Goal: Entertainment & Leisure: Browse casually

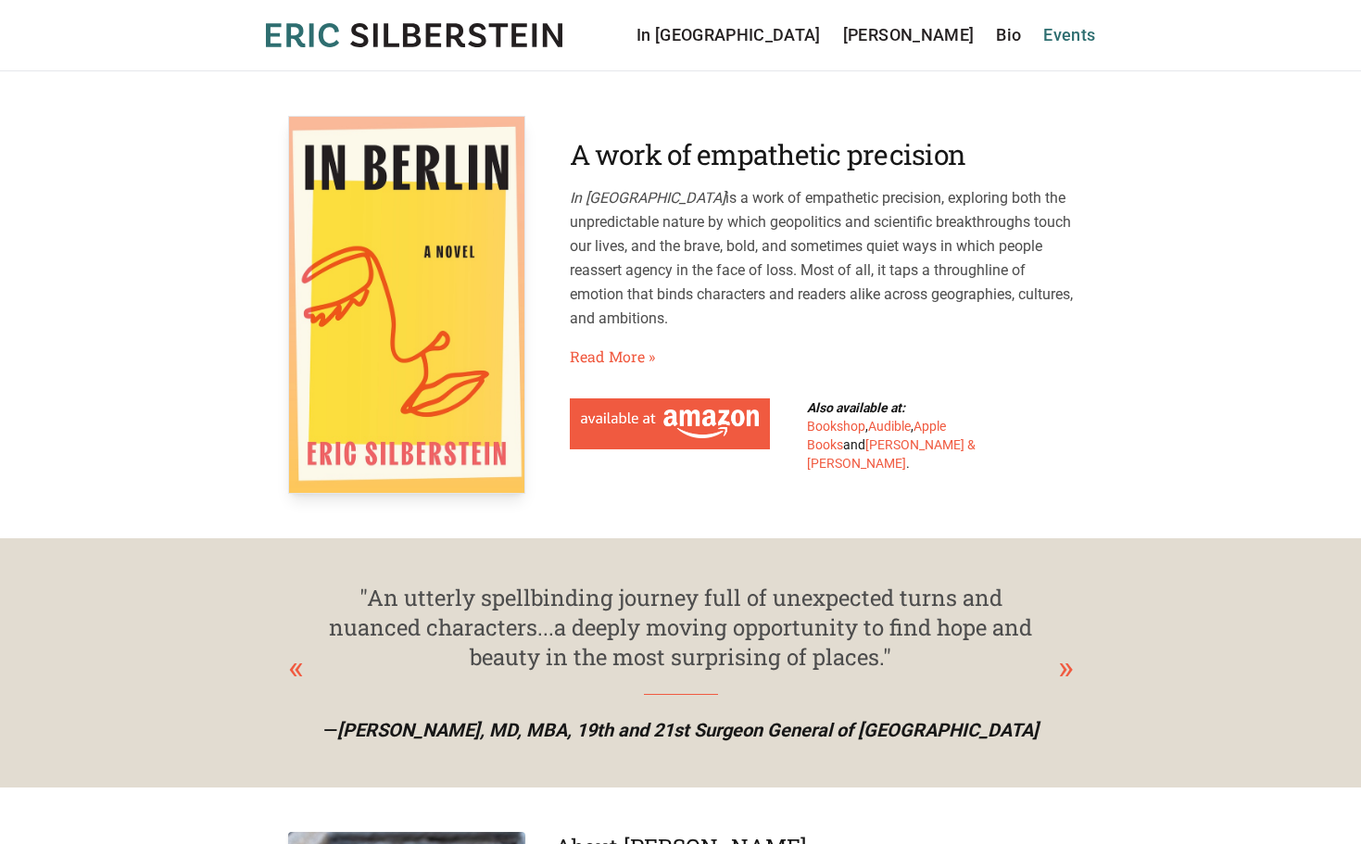
click at [1073, 38] on link "Events" at bounding box center [1069, 35] width 52 height 26
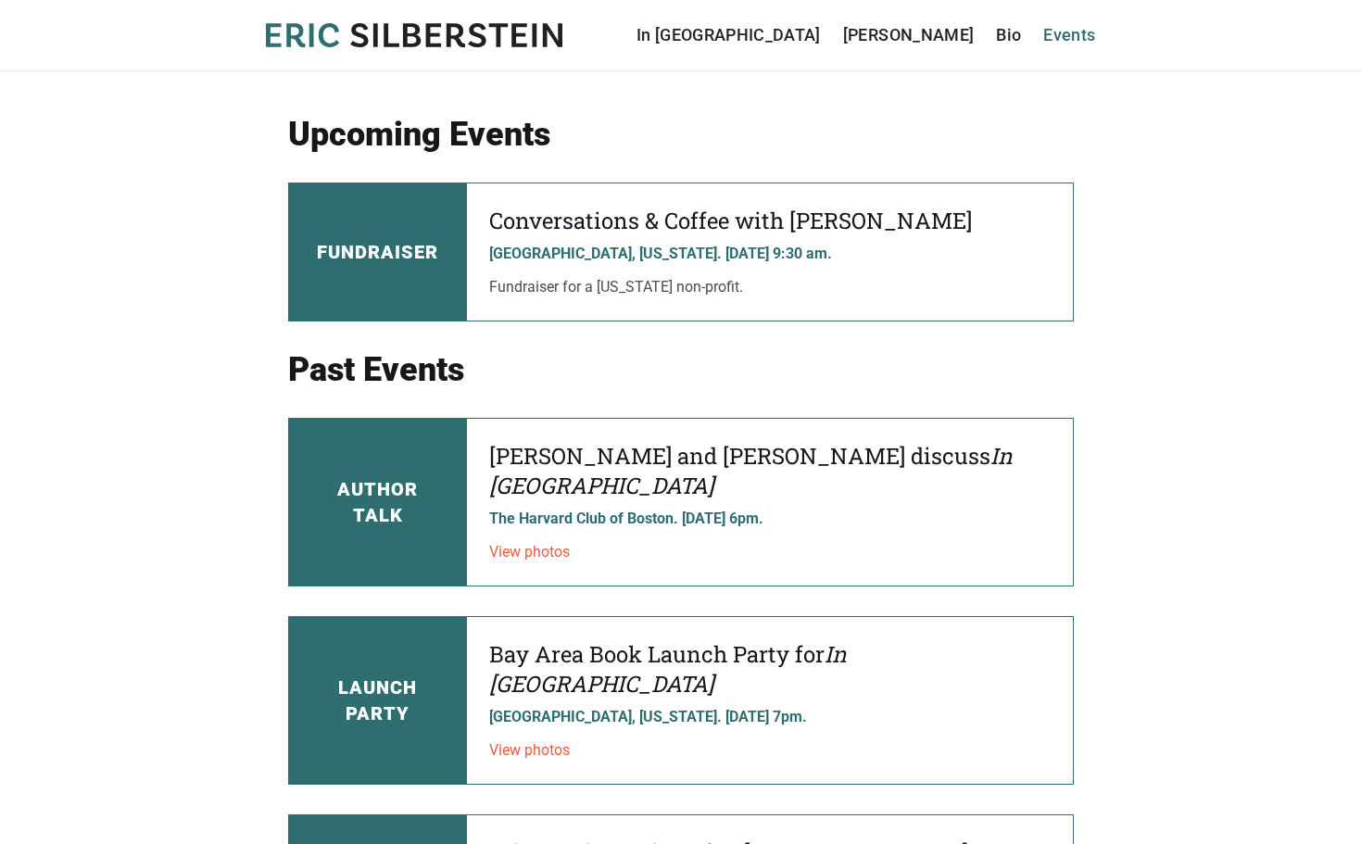
click at [1067, 34] on link "Events" at bounding box center [1069, 35] width 52 height 26
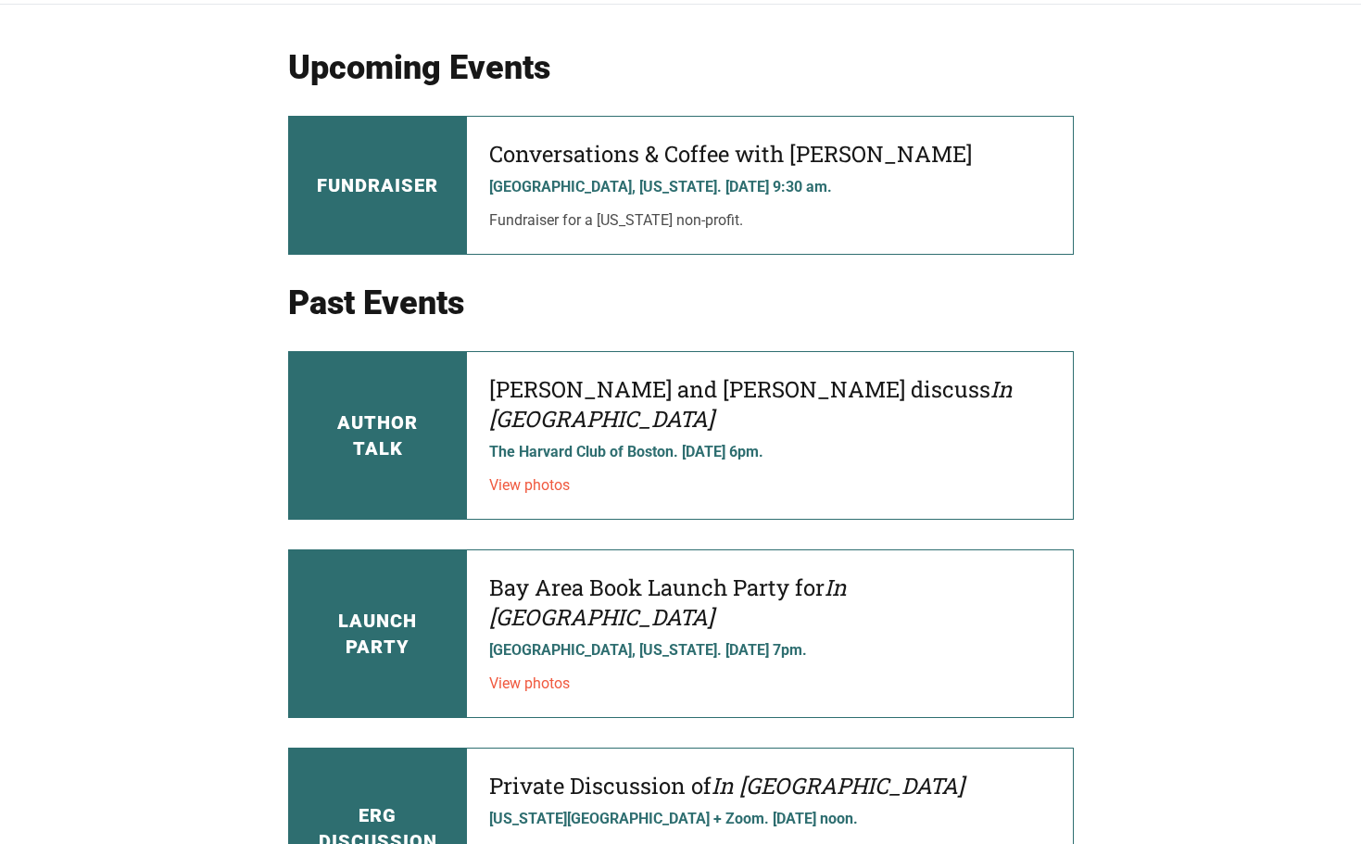
scroll to position [68, 0]
click at [521, 475] on link "View photos" at bounding box center [529, 484] width 81 height 18
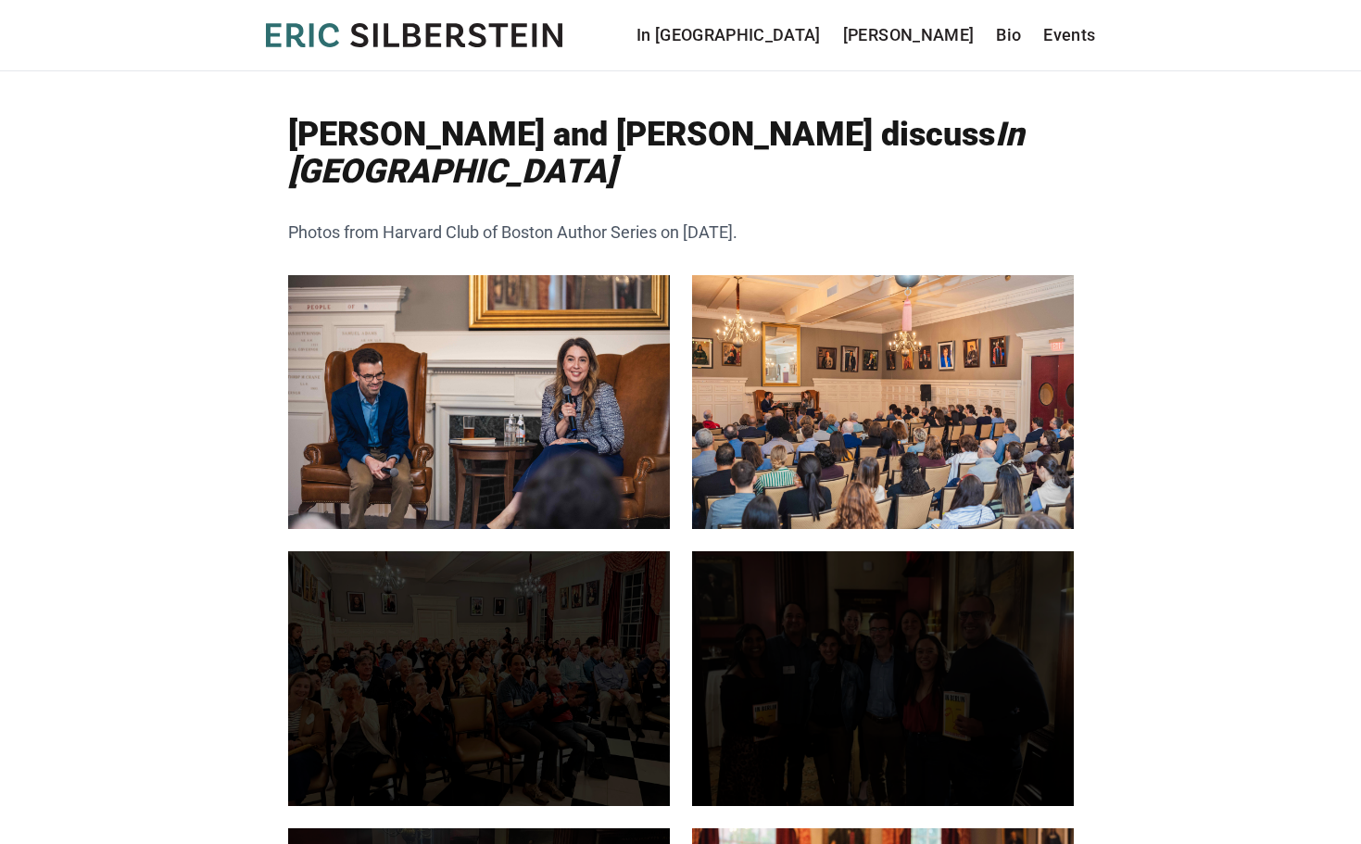
click at [554, 448] on img at bounding box center [479, 402] width 382 height 254
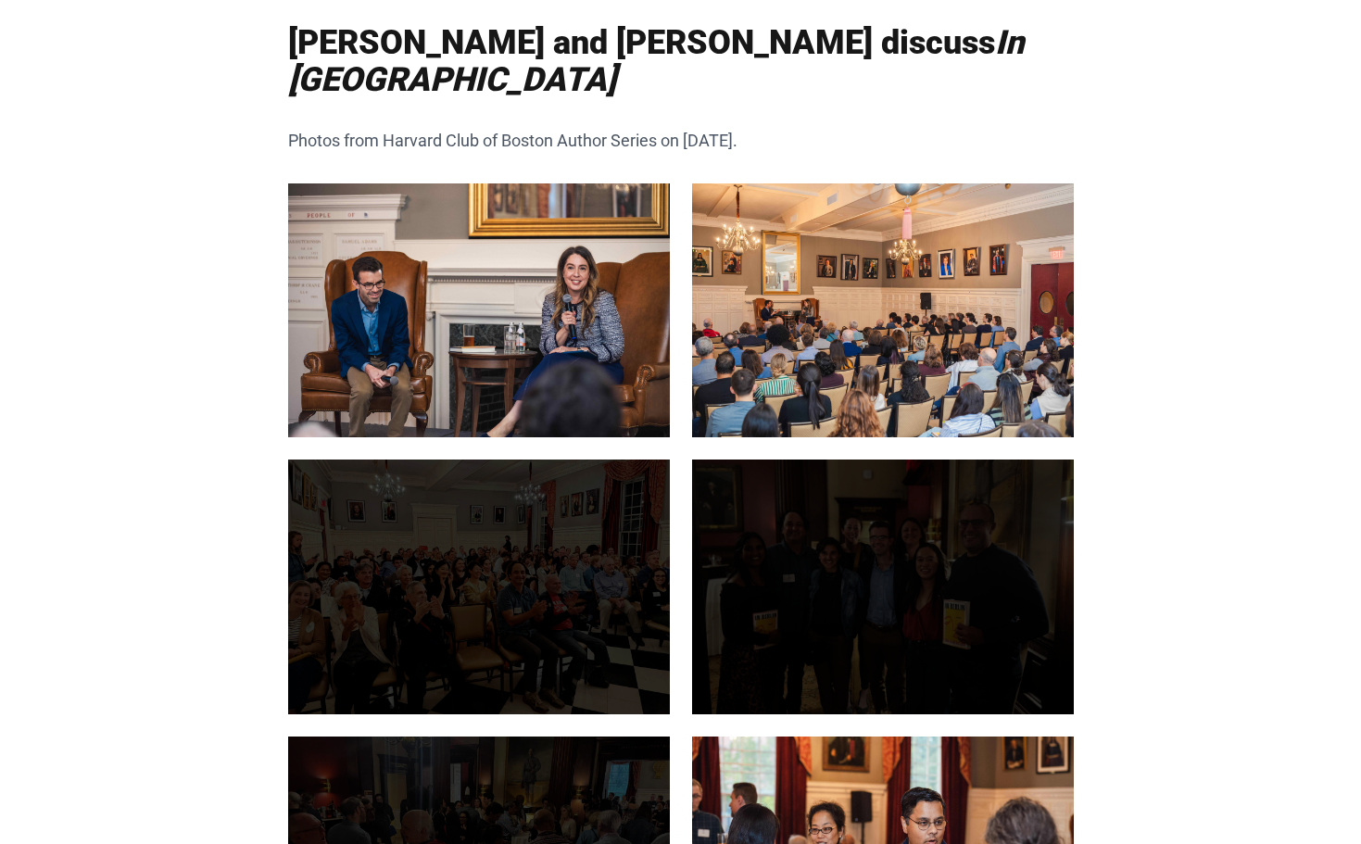
scroll to position [92, 0]
